Goal: Check status: Check status

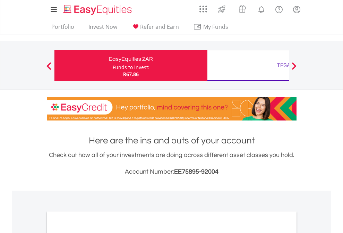
click at [113, 66] on div "Funds to invest:" at bounding box center [131, 67] width 37 height 7
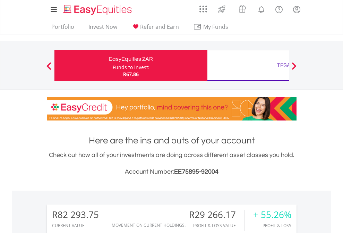
scroll to position [67, 109]
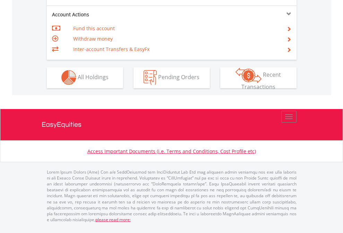
scroll to position [592, 0]
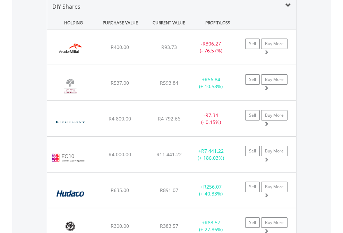
scroll to position [671, 0]
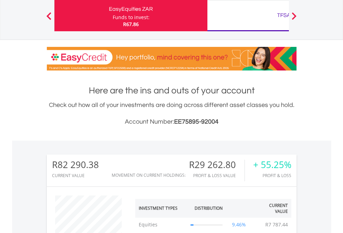
scroll to position [67, 109]
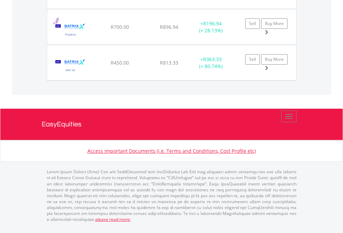
scroll to position [67, 109]
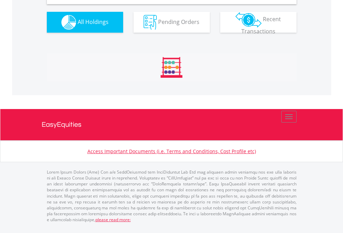
scroll to position [671, 0]
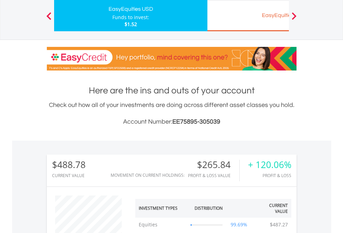
scroll to position [67, 109]
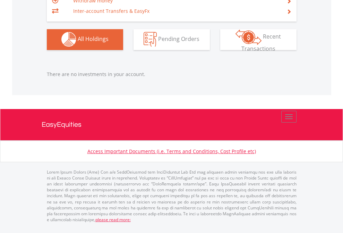
scroll to position [67, 109]
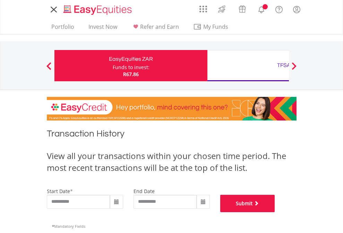
click at [275, 212] on button "Submit" at bounding box center [247, 203] width 55 height 17
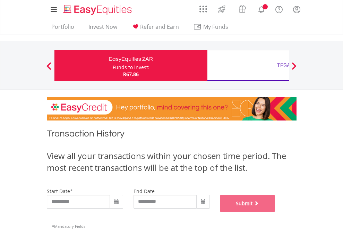
scroll to position [282, 0]
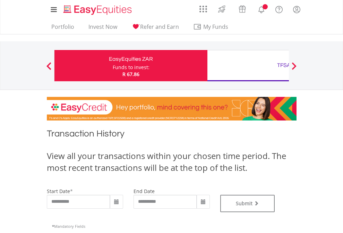
click at [248, 66] on div "TFSA" at bounding box center [284, 65] width 145 height 10
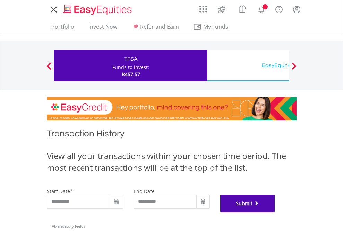
click at [275, 212] on button "Submit" at bounding box center [247, 203] width 55 height 17
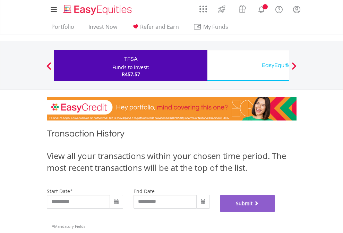
scroll to position [282, 0]
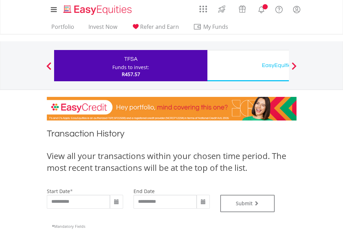
click at [248, 66] on div "EasyEquities USD" at bounding box center [284, 65] width 145 height 10
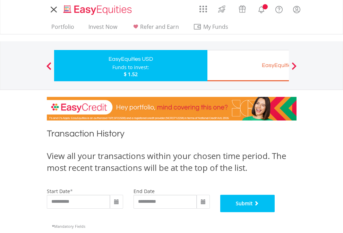
click at [275, 212] on button "Submit" at bounding box center [247, 203] width 55 height 17
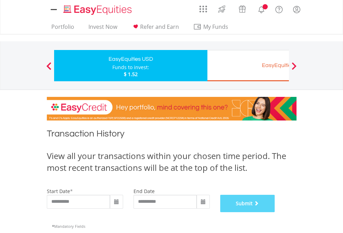
scroll to position [282, 0]
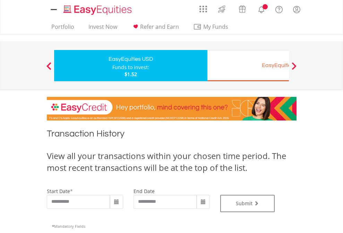
click at [248, 66] on div "EasyEquities EUR" at bounding box center [284, 65] width 145 height 10
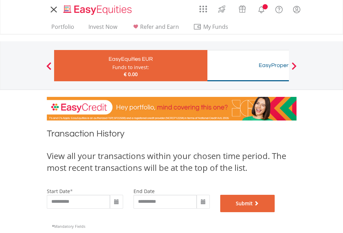
click at [275, 212] on button "Submit" at bounding box center [247, 203] width 55 height 17
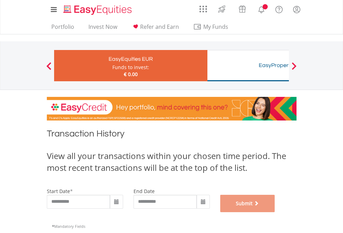
scroll to position [282, 0]
